Goal: Task Accomplishment & Management: Use online tool/utility

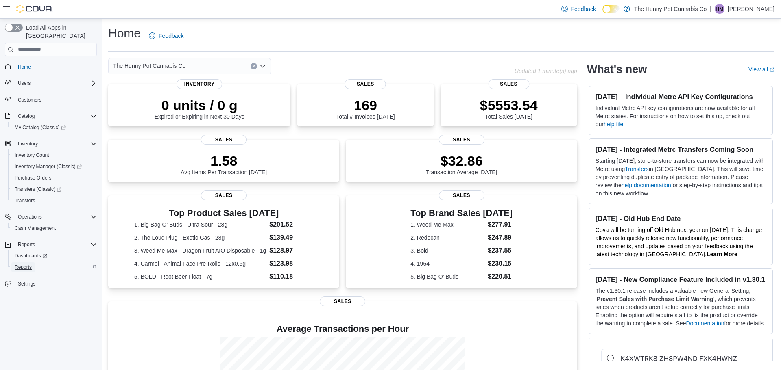
click at [24, 264] on span "Reports" at bounding box center [23, 267] width 17 height 7
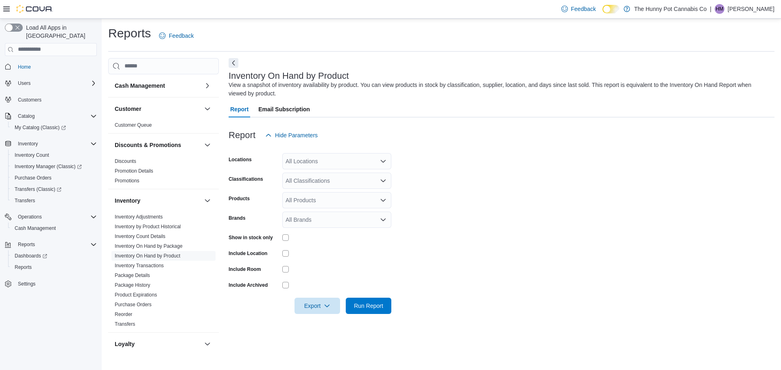
click at [300, 161] on div "All Locations" at bounding box center [336, 161] width 109 height 16
type input "**"
click at [308, 184] on span "[STREET_ADDRESS]" at bounding box center [328, 187] width 56 height 8
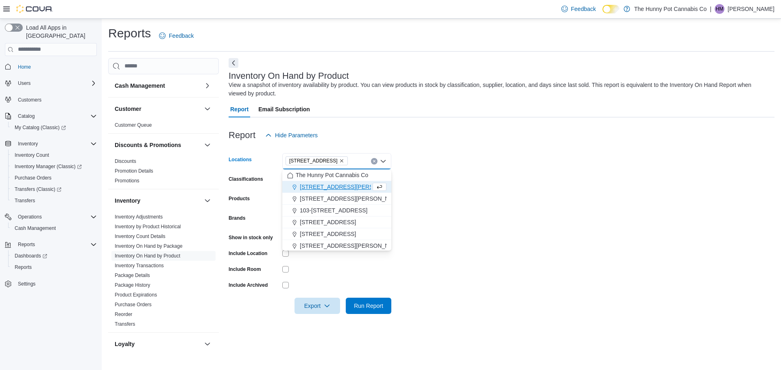
click at [354, 267] on div at bounding box center [336, 269] width 109 height 7
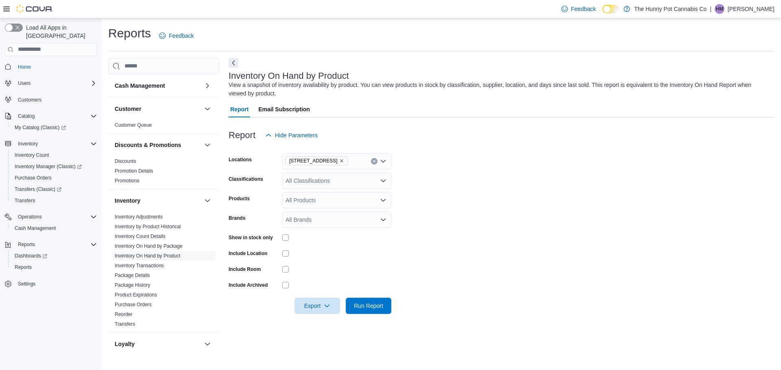
click at [289, 237] on div at bounding box center [336, 238] width 109 height 7
click at [361, 304] on span "Run Report" at bounding box center [368, 306] width 29 height 8
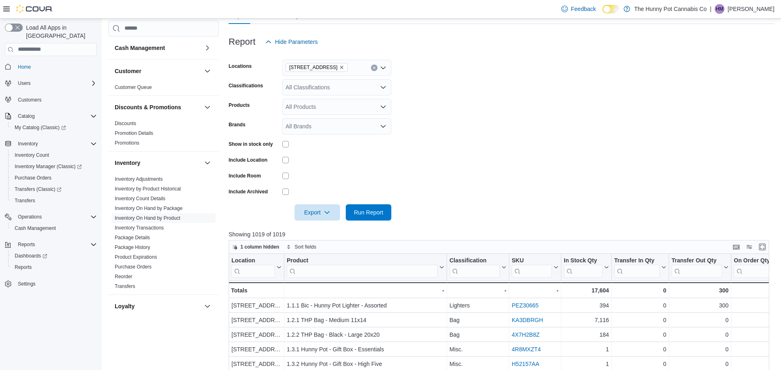
scroll to position [93, 0]
click at [317, 215] on span "Export" at bounding box center [317, 213] width 36 height 16
click at [334, 227] on span "Export to Excel" at bounding box center [318, 229] width 37 height 7
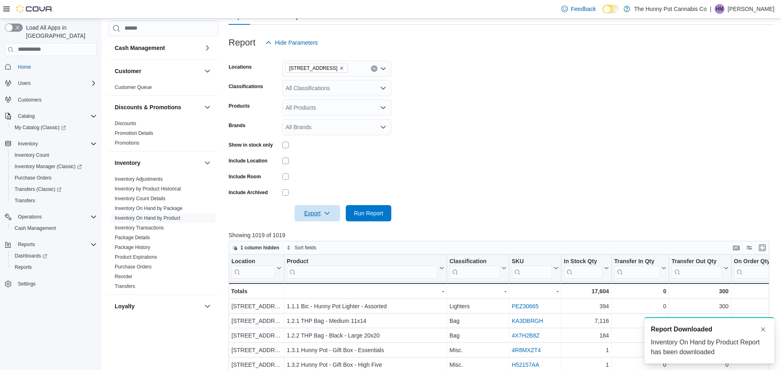
scroll to position [0, 0]
